Goal: Information Seeking & Learning: Learn about a topic

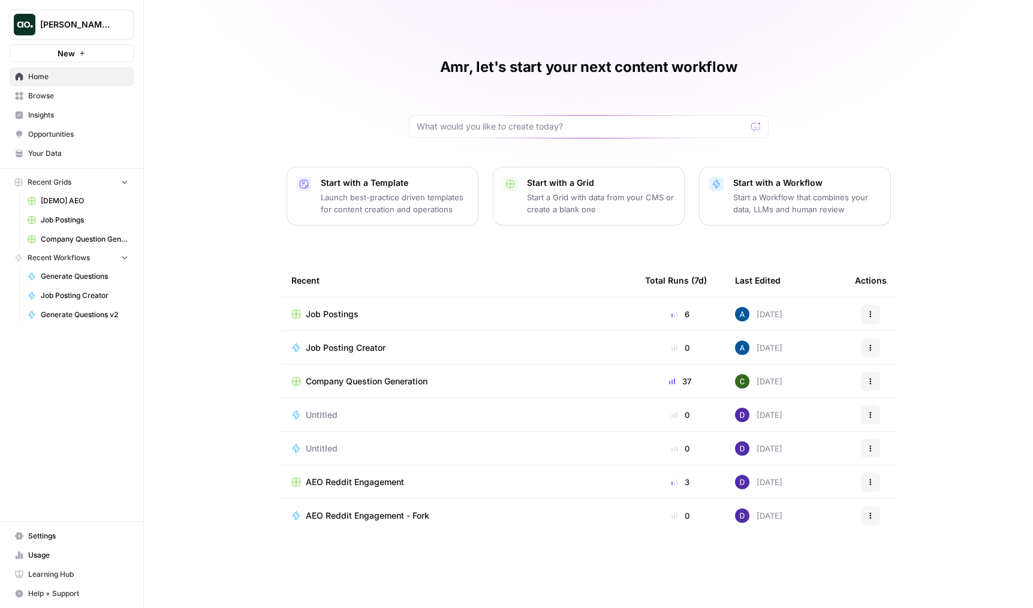
click at [86, 103] on link "Browse" at bounding box center [72, 95] width 124 height 19
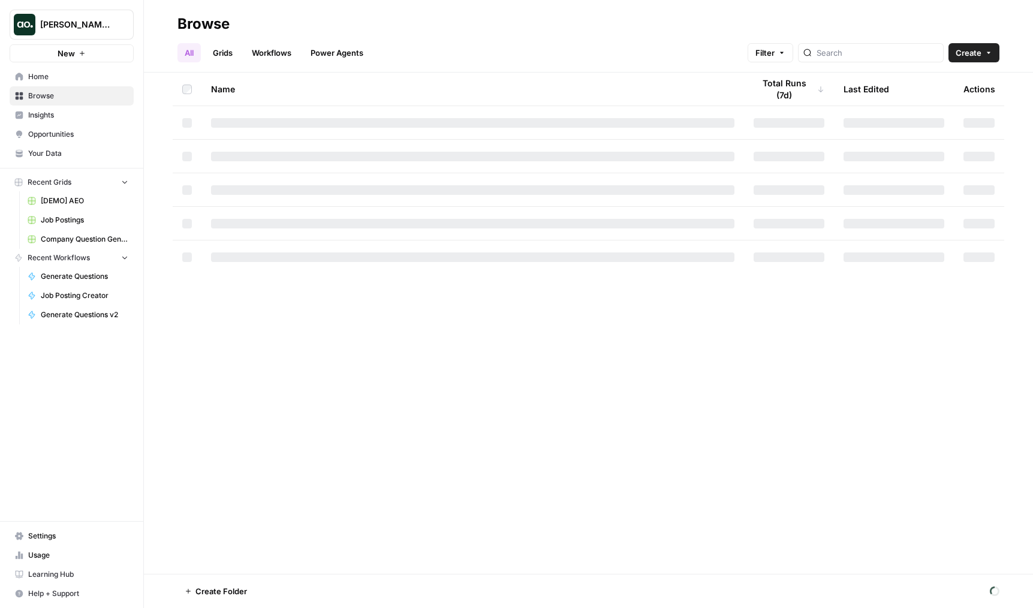
click at [86, 115] on span "Insights" at bounding box center [78, 115] width 100 height 11
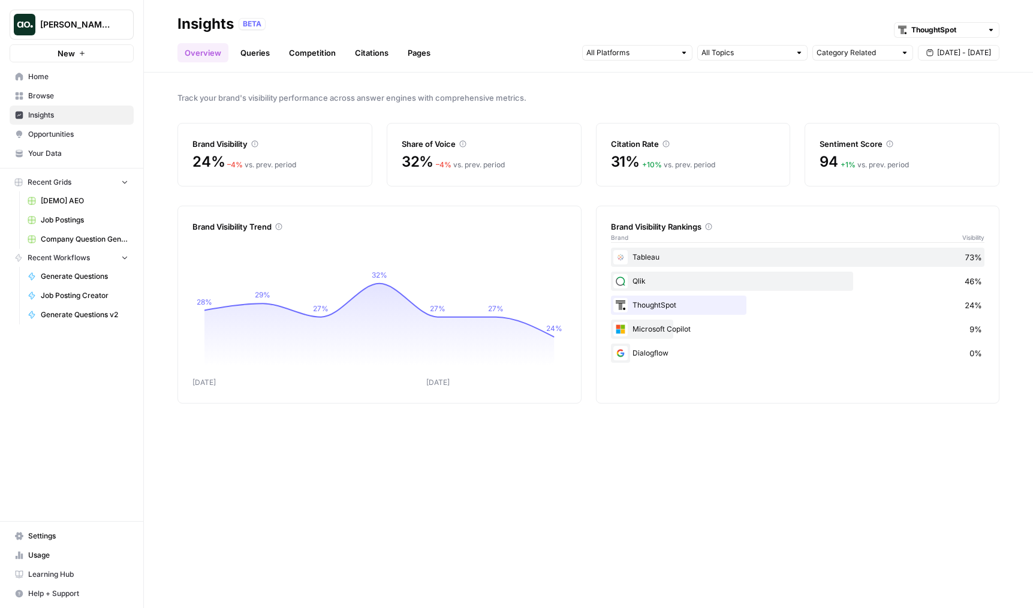
click at [262, 57] on link "Queries" at bounding box center [255, 52] width 44 height 19
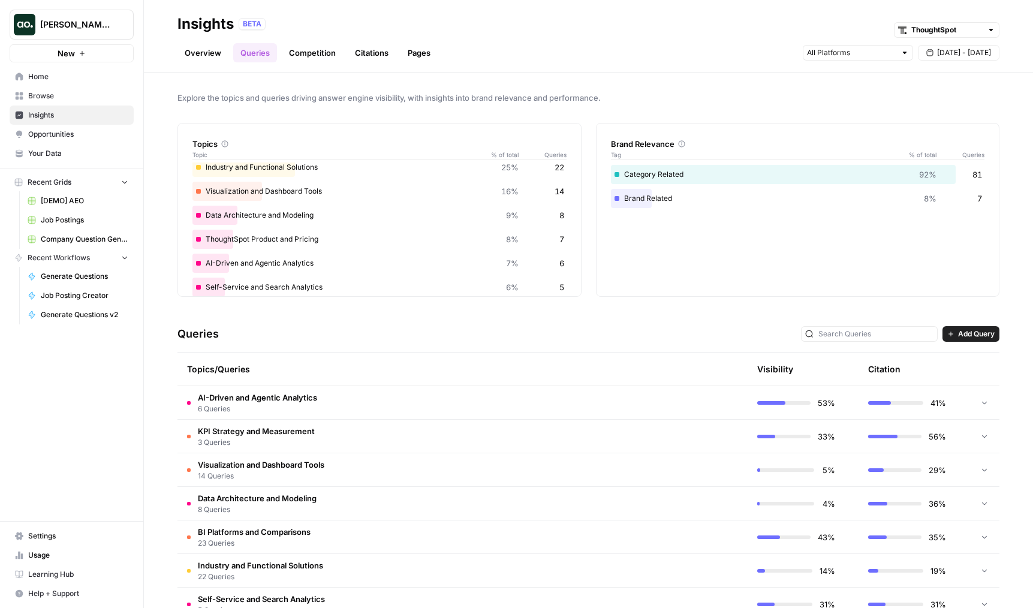
scroll to position [38, 0]
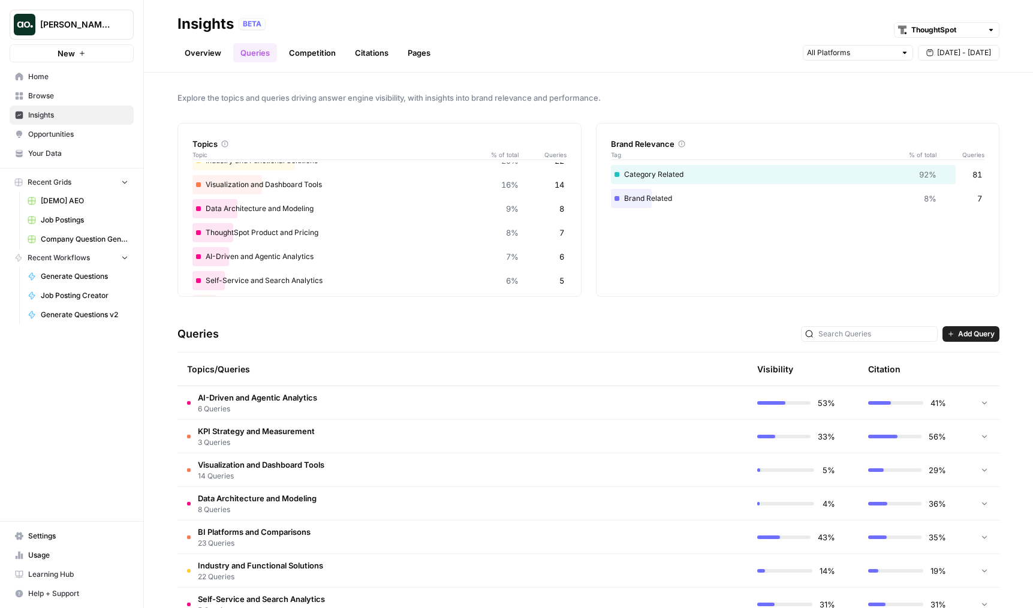
click at [309, 409] on span "6 Queries" at bounding box center [257, 408] width 119 height 11
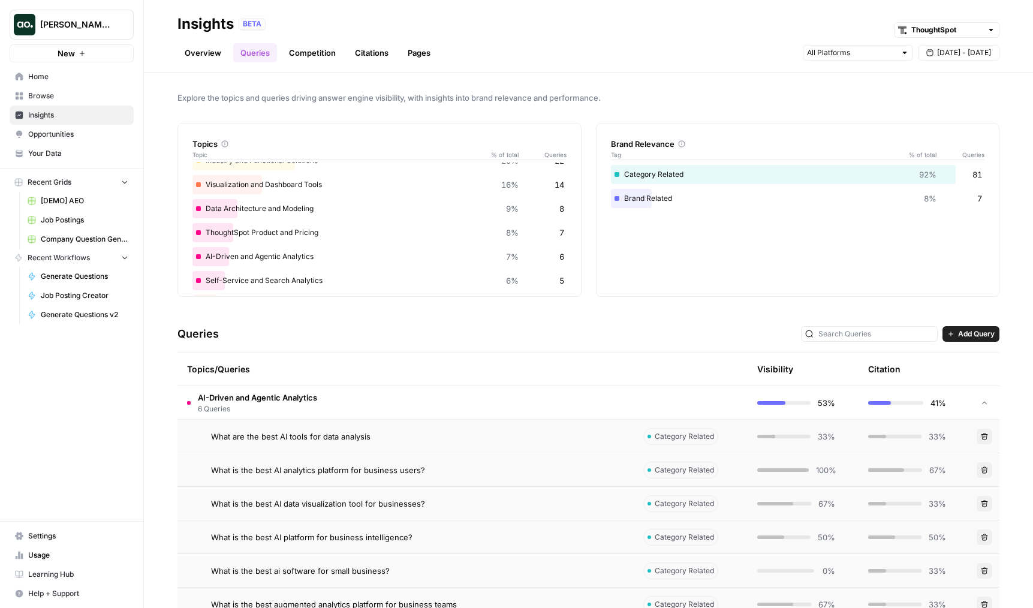
click at [309, 409] on span "6 Queries" at bounding box center [257, 408] width 119 height 11
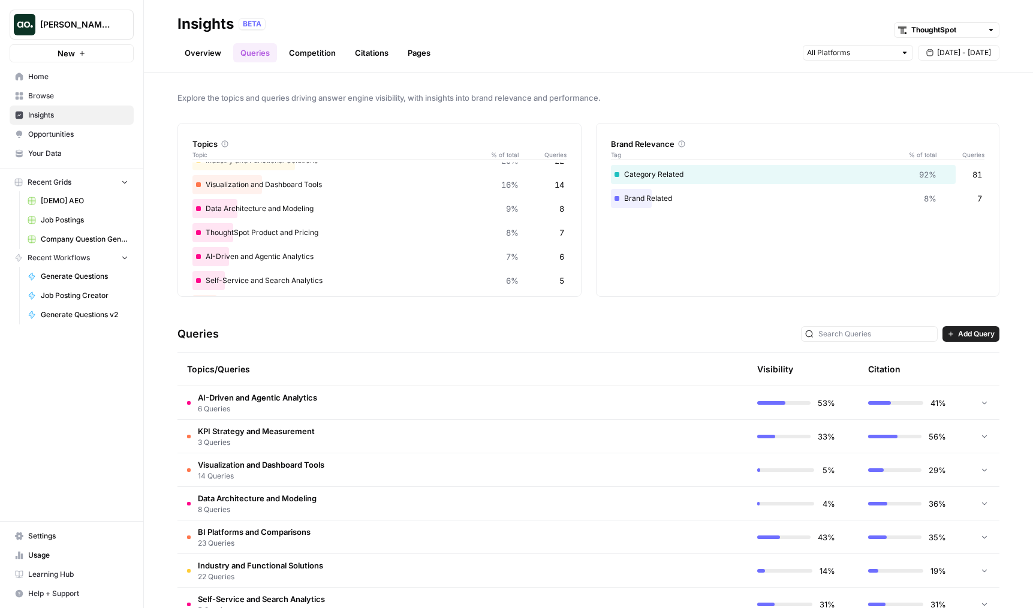
click at [335, 402] on td "AI-Driven and Agentic Analytics 6 Queries" at bounding box center [405, 402] width 456 height 33
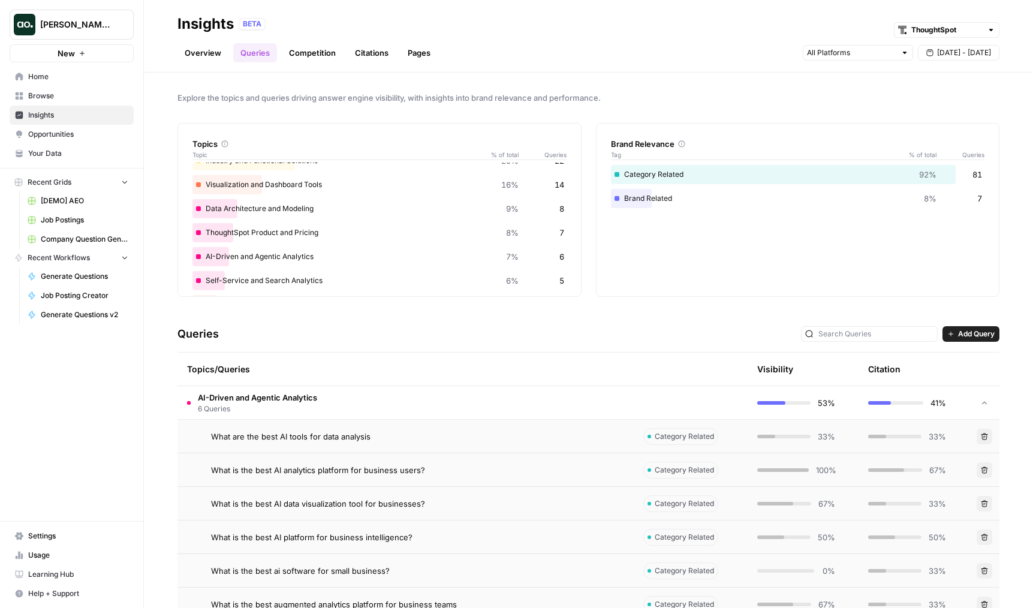
click at [335, 402] on td "AI-Driven and Agentic Analytics 6 Queries" at bounding box center [405, 402] width 456 height 33
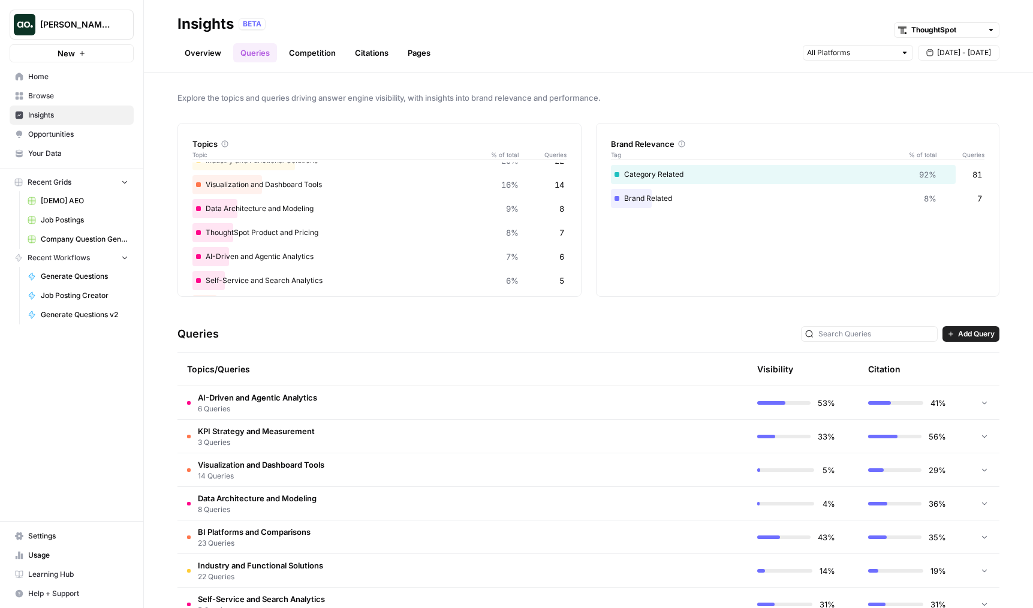
click at [324, 452] on td "KPI Strategy and Measurement 3 Queries" at bounding box center [405, 436] width 456 height 33
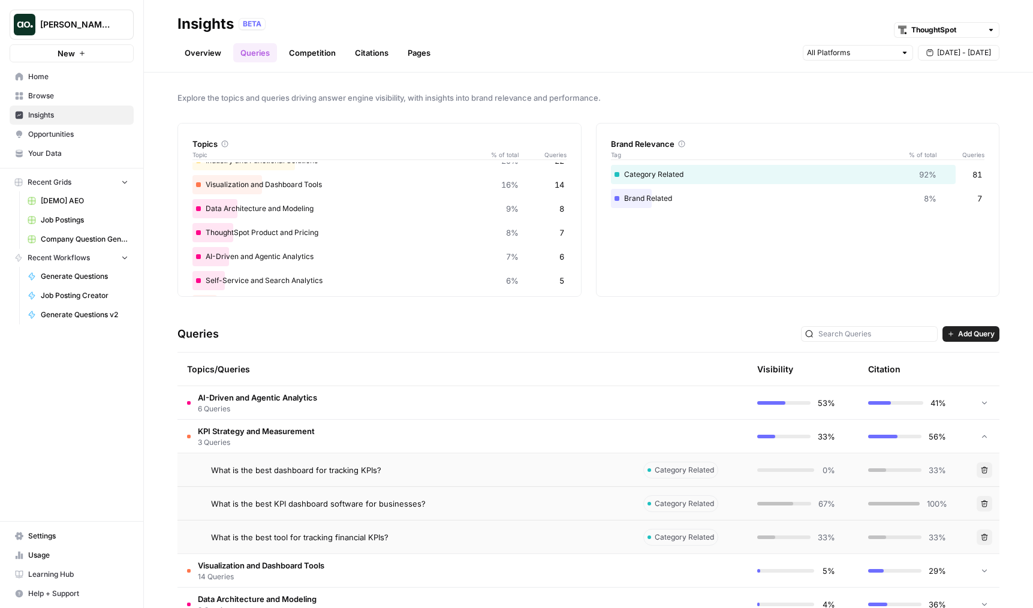
click at [327, 444] on td "KPI Strategy and Measurement 3 Queries" at bounding box center [405, 436] width 456 height 33
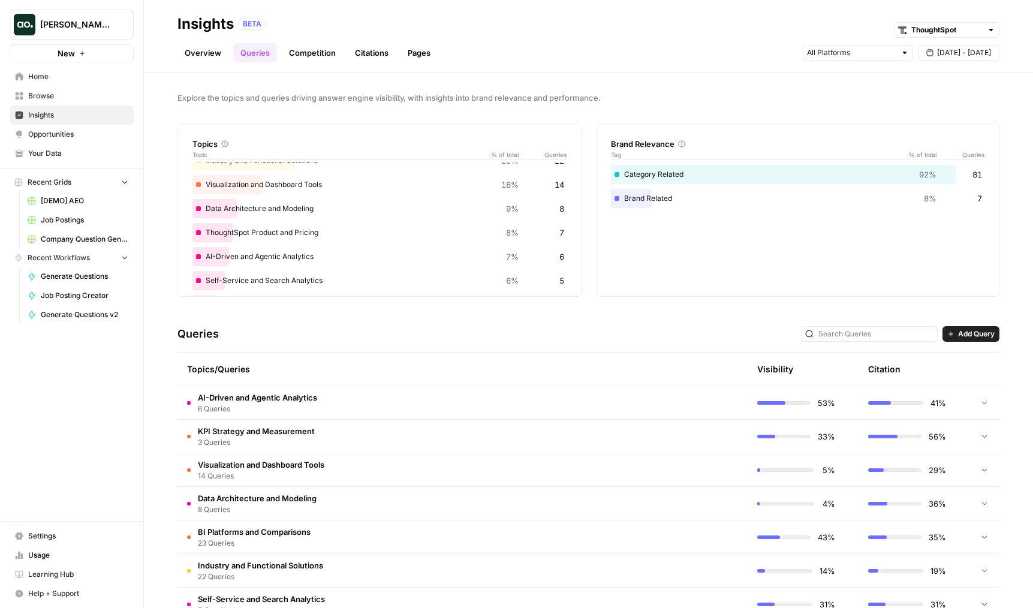
scroll to position [66, 0]
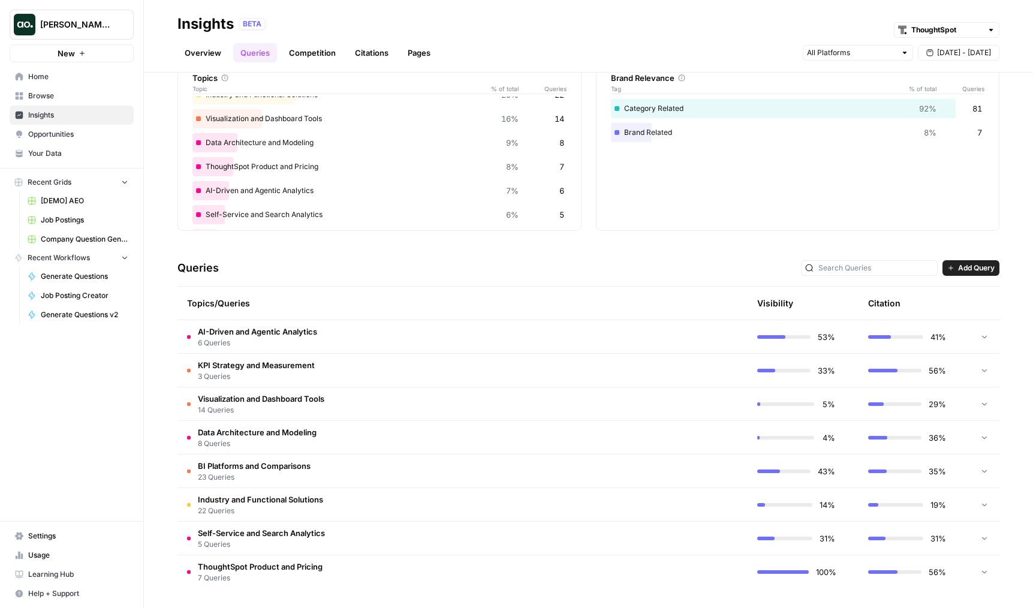
click at [299, 52] on link "Competition" at bounding box center [312, 52] width 61 height 19
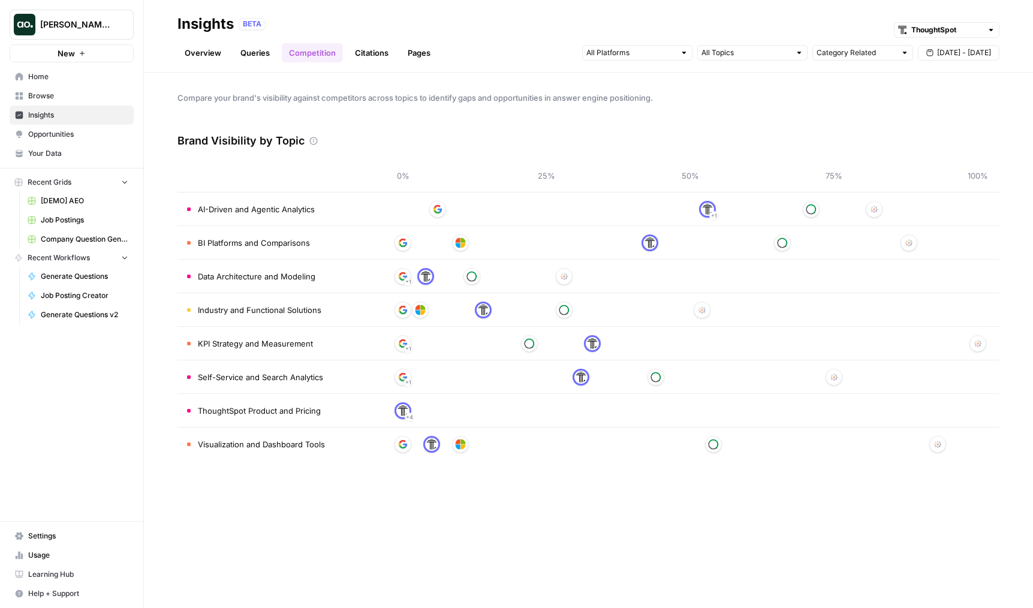
click at [372, 53] on link "Citations" at bounding box center [372, 52] width 48 height 19
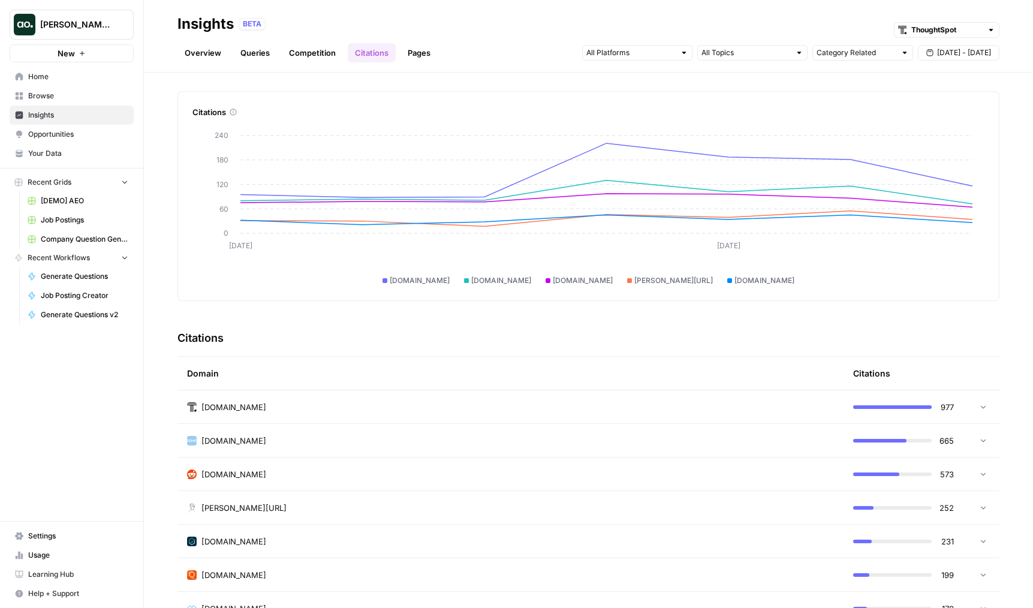
scroll to position [34, 0]
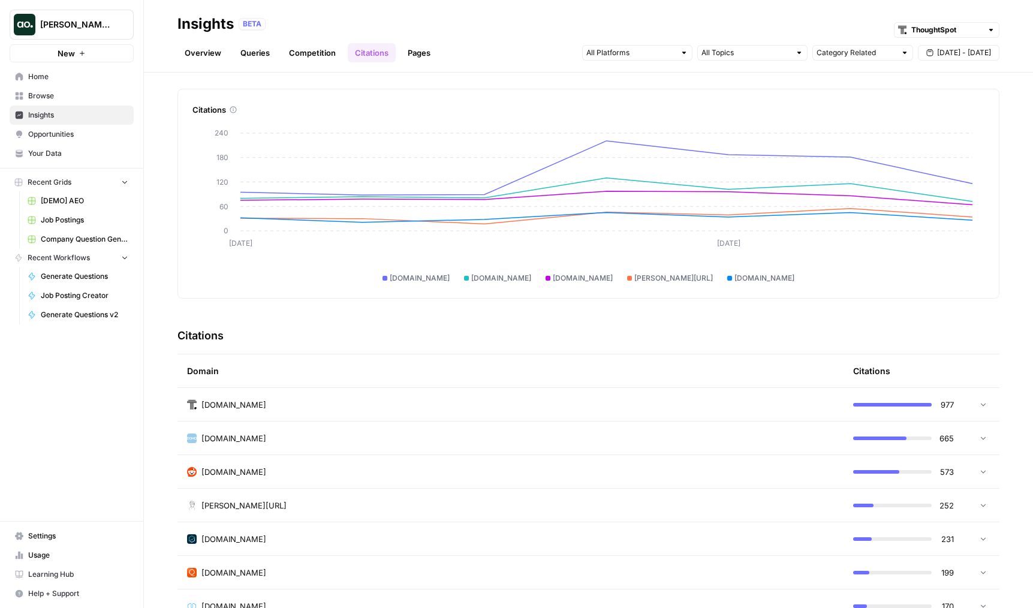
click at [498, 391] on td "[DOMAIN_NAME]" at bounding box center [510, 404] width 666 height 33
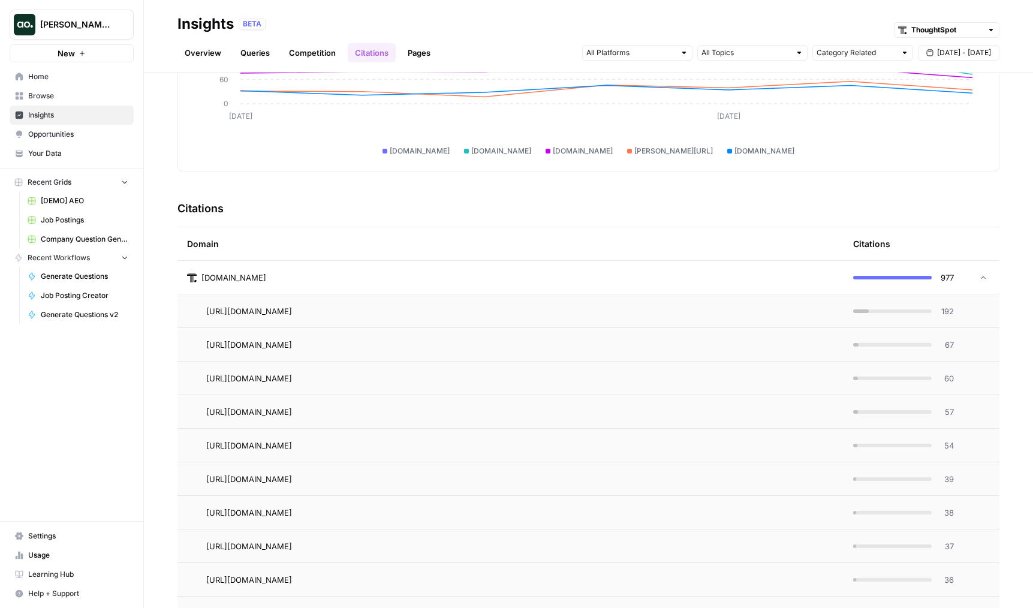
scroll to position [166, 0]
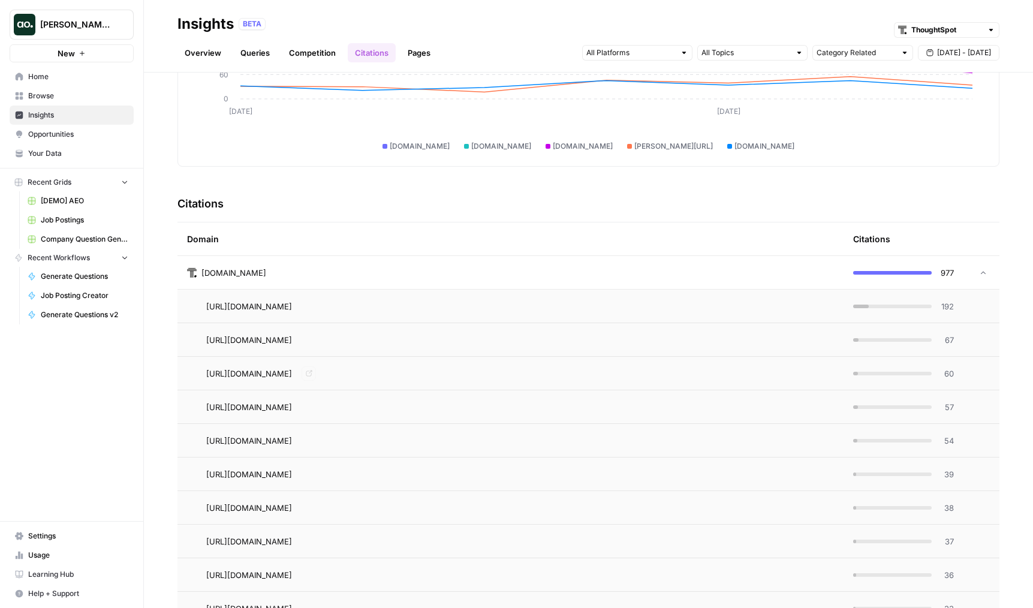
click at [510, 321] on td "[URL][DOMAIN_NAME]" at bounding box center [510, 306] width 666 height 33
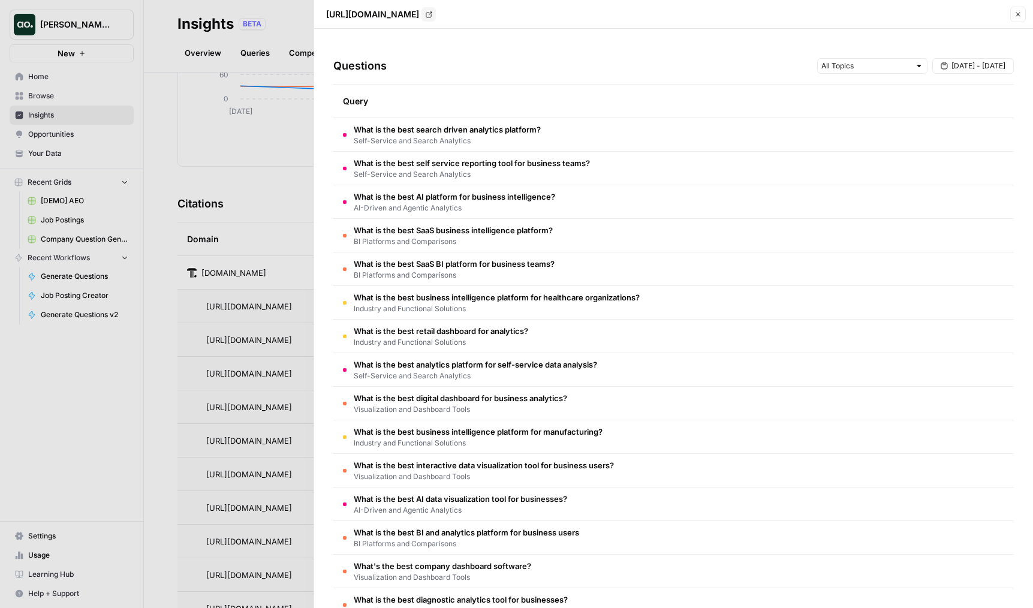
click at [520, 144] on span "Self-Service and Search Analytics" at bounding box center [447, 140] width 187 height 11
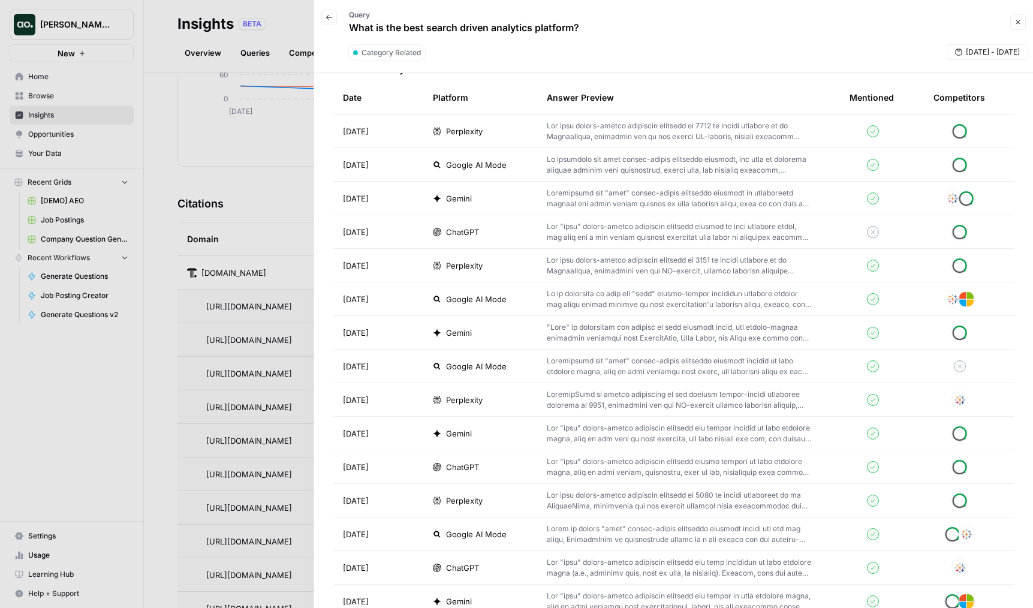
scroll to position [0, 0]
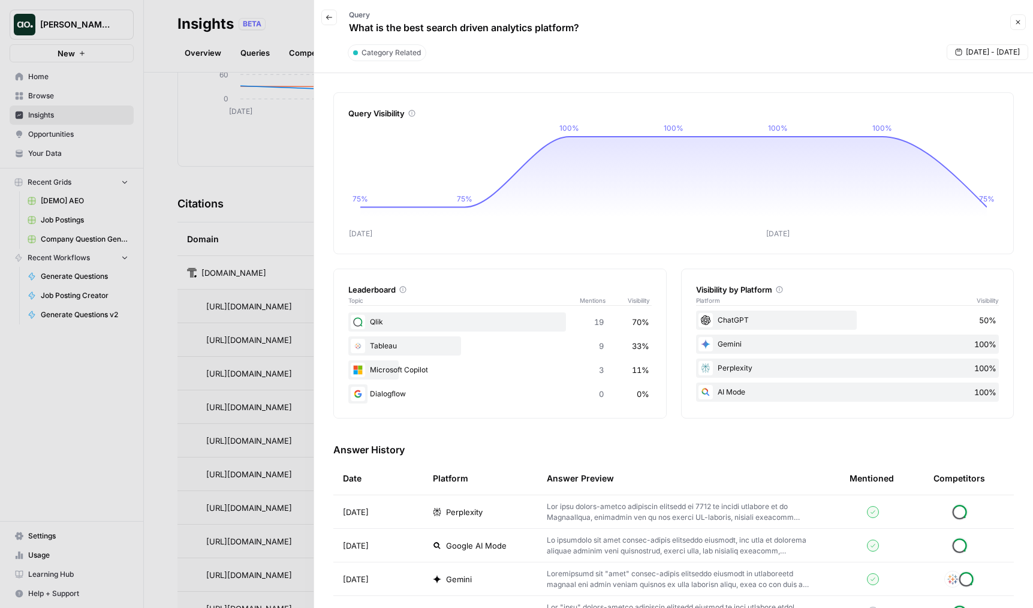
click at [271, 352] on div at bounding box center [516, 304] width 1033 height 608
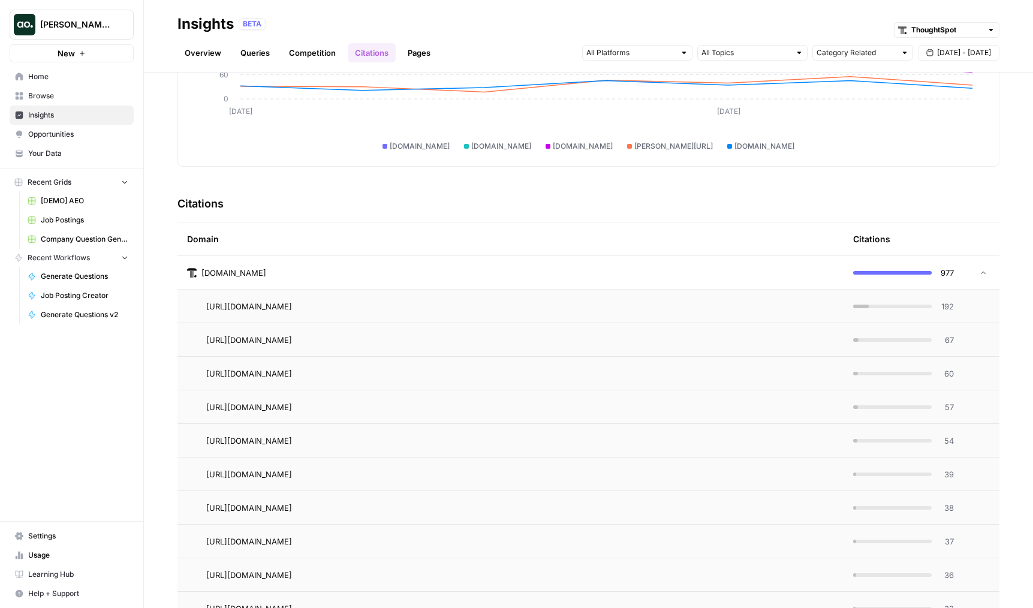
click at [223, 269] on span "[DOMAIN_NAME]" at bounding box center [233, 273] width 65 height 12
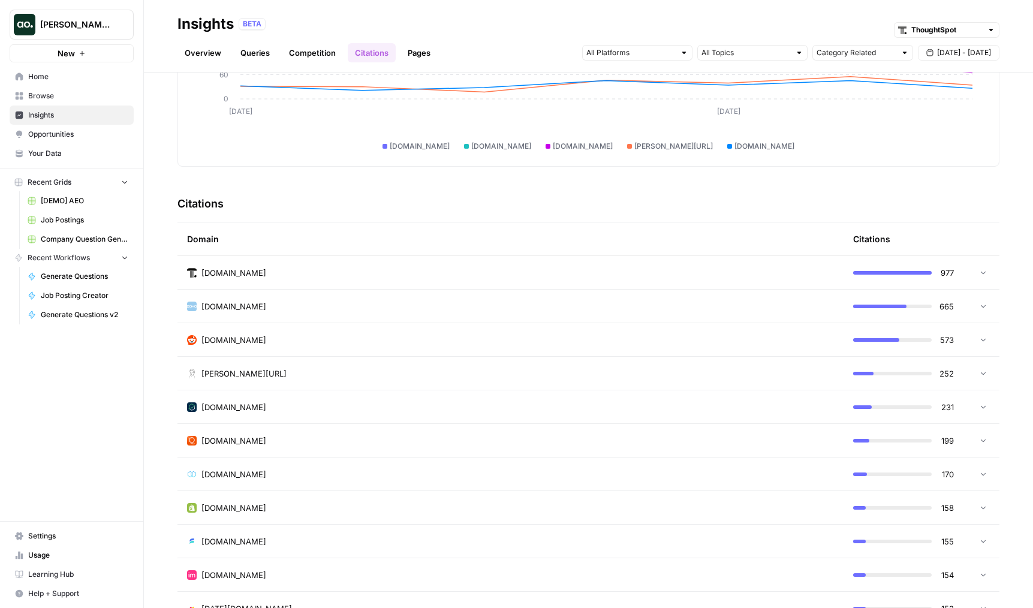
click at [224, 44] on link "Overview" at bounding box center [202, 52] width 51 height 19
